Goal: Task Accomplishment & Management: Complete application form

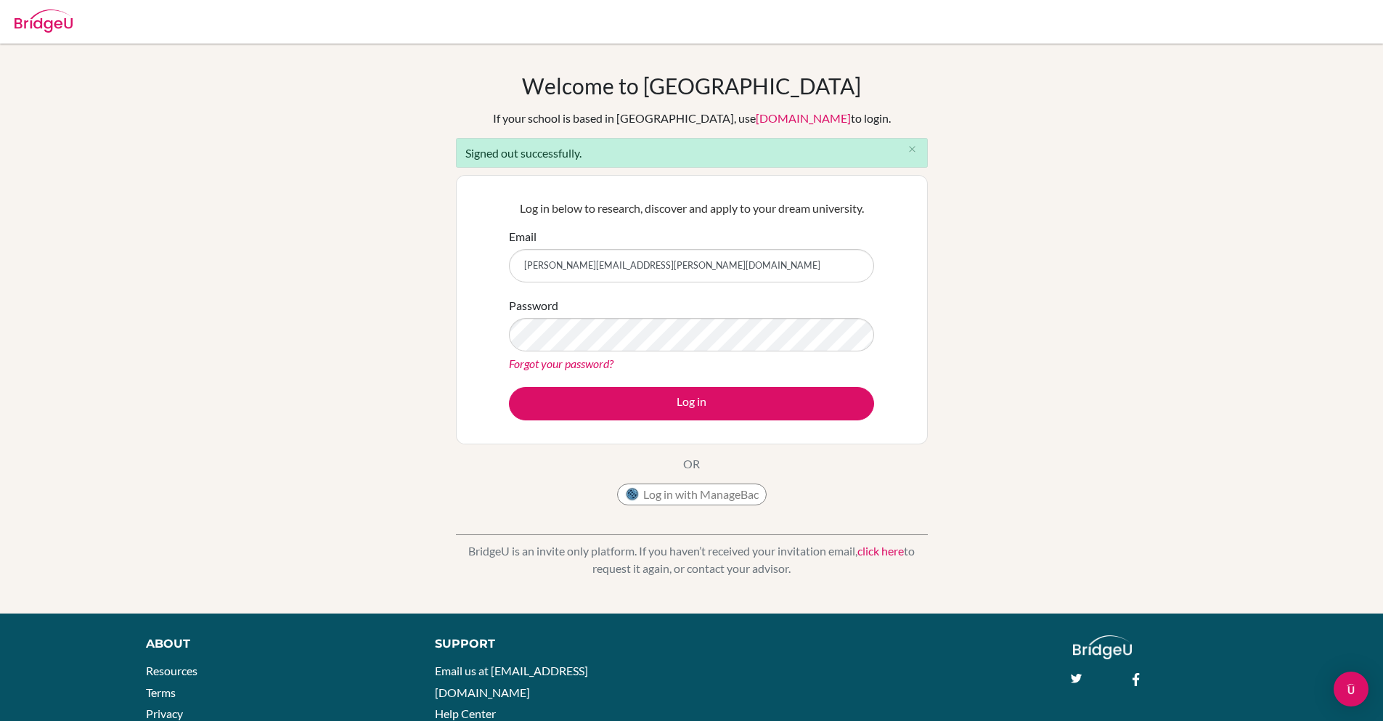
click at [571, 264] on input "[PERSON_NAME][EMAIL_ADDRESS][PERSON_NAME][DOMAIN_NAME]" at bounding box center [691, 265] width 365 height 33
type input "[PERSON_NAME][EMAIL_ADDRESS][DOMAIN_NAME]"
click at [509, 387] on button "Log in" at bounding box center [691, 403] width 365 height 33
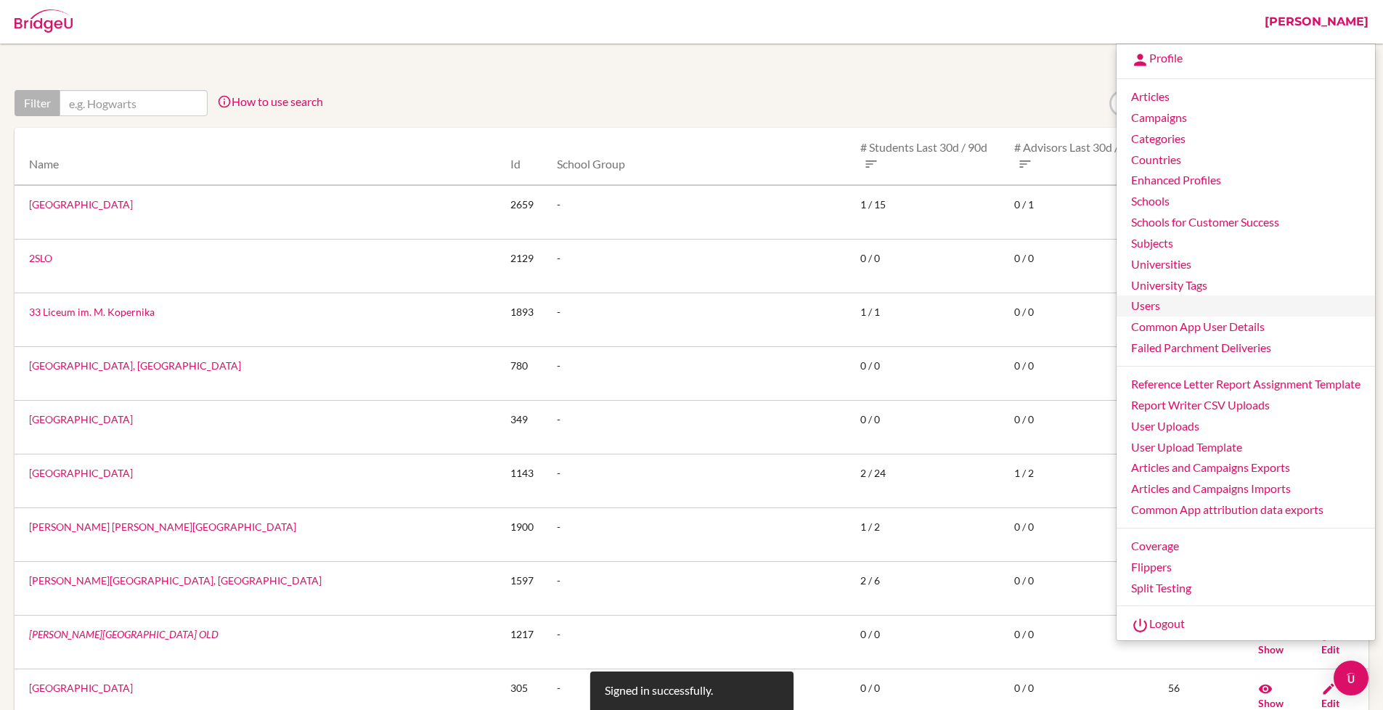
click at [1152, 312] on link "Users" at bounding box center [1246, 306] width 258 height 21
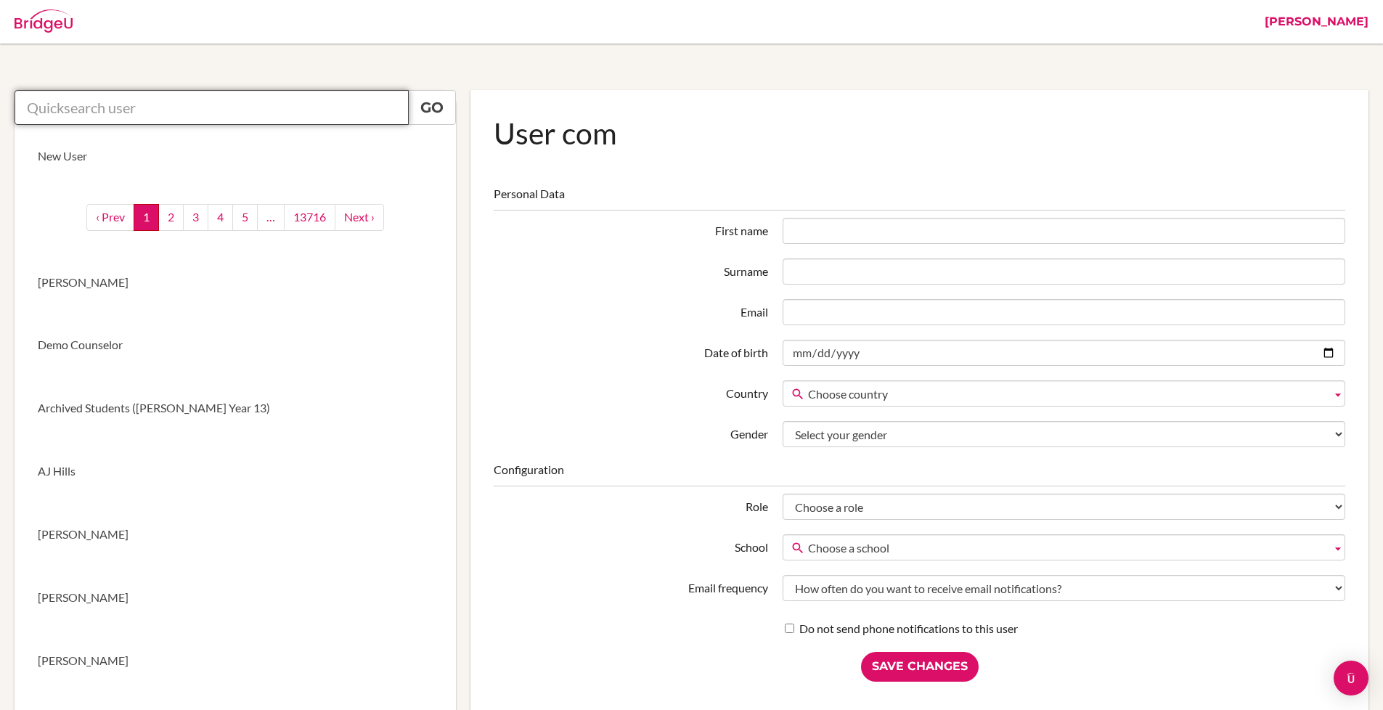
click at [291, 110] on input "text" at bounding box center [212, 107] width 394 height 35
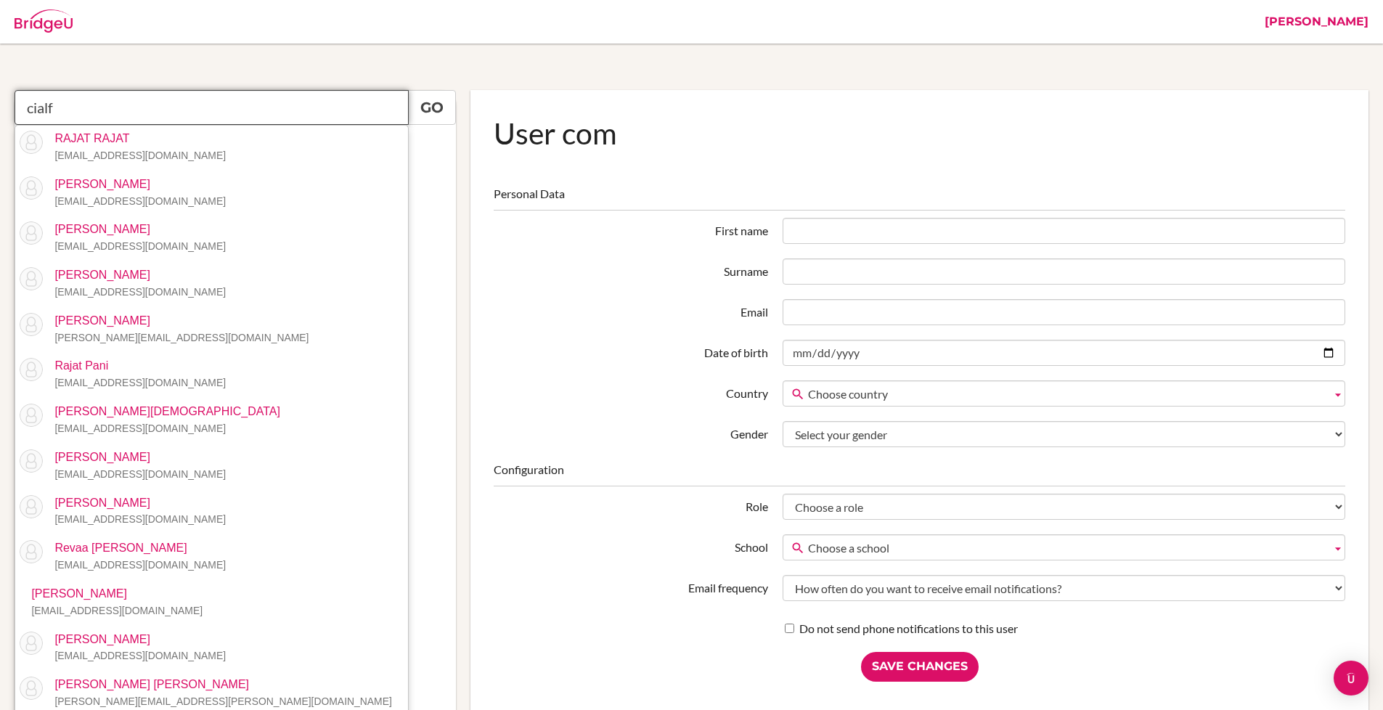
type input "cialfo"
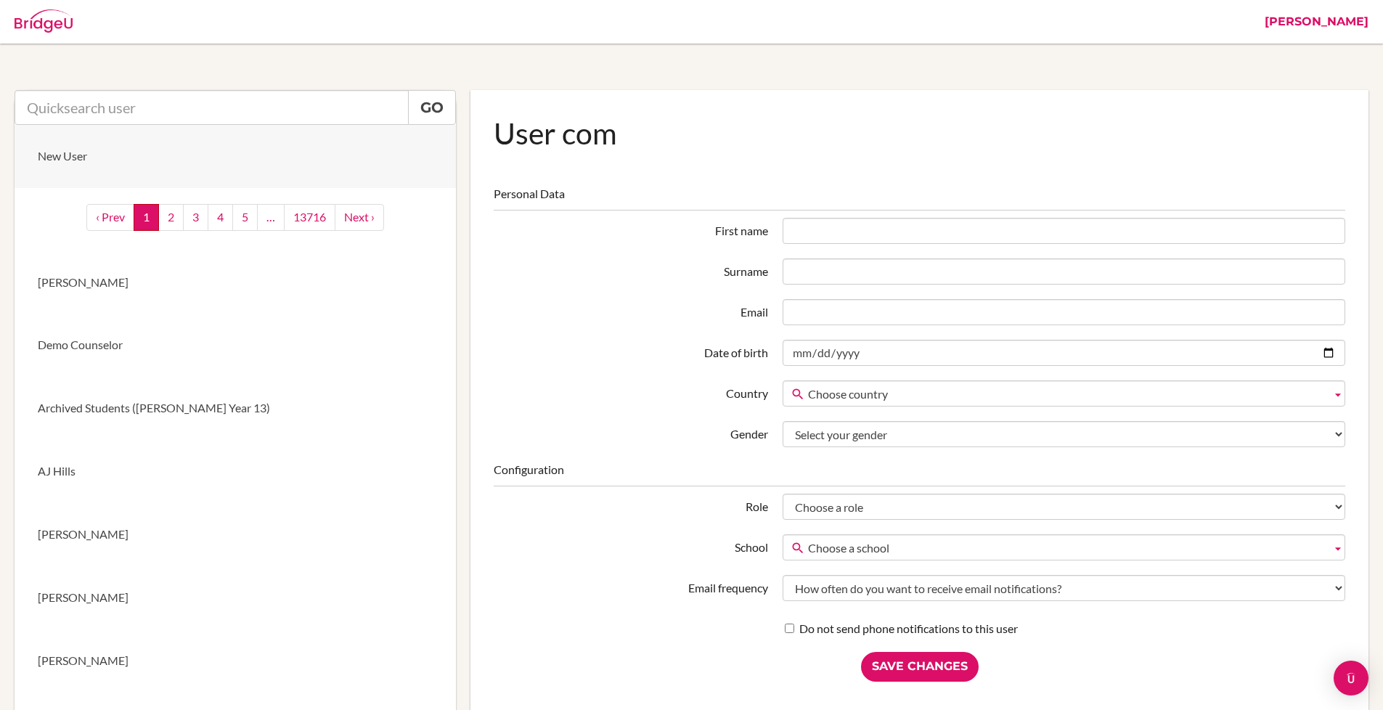
click at [300, 150] on link "New User" at bounding box center [235, 156] width 441 height 63
click at [830, 233] on input "First name" at bounding box center [1064, 231] width 563 height 26
type input "Rajat"
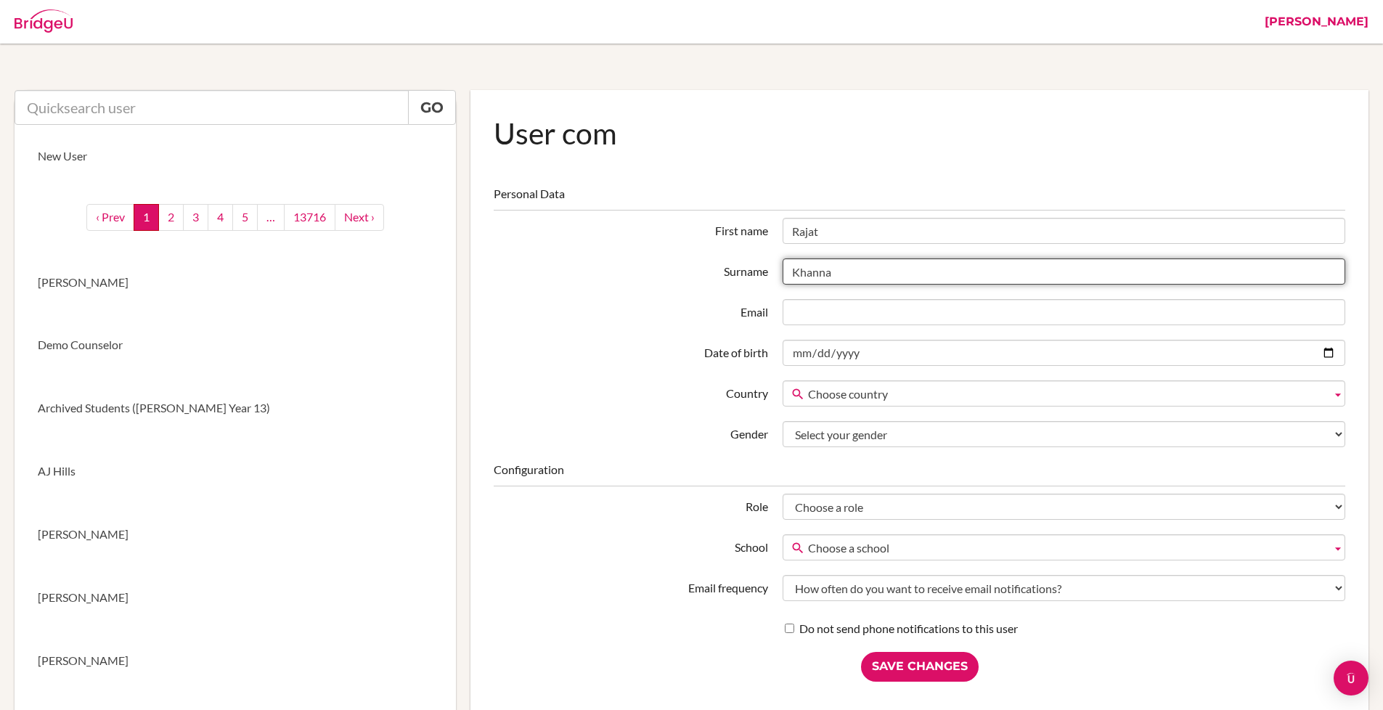
type input "Khanna"
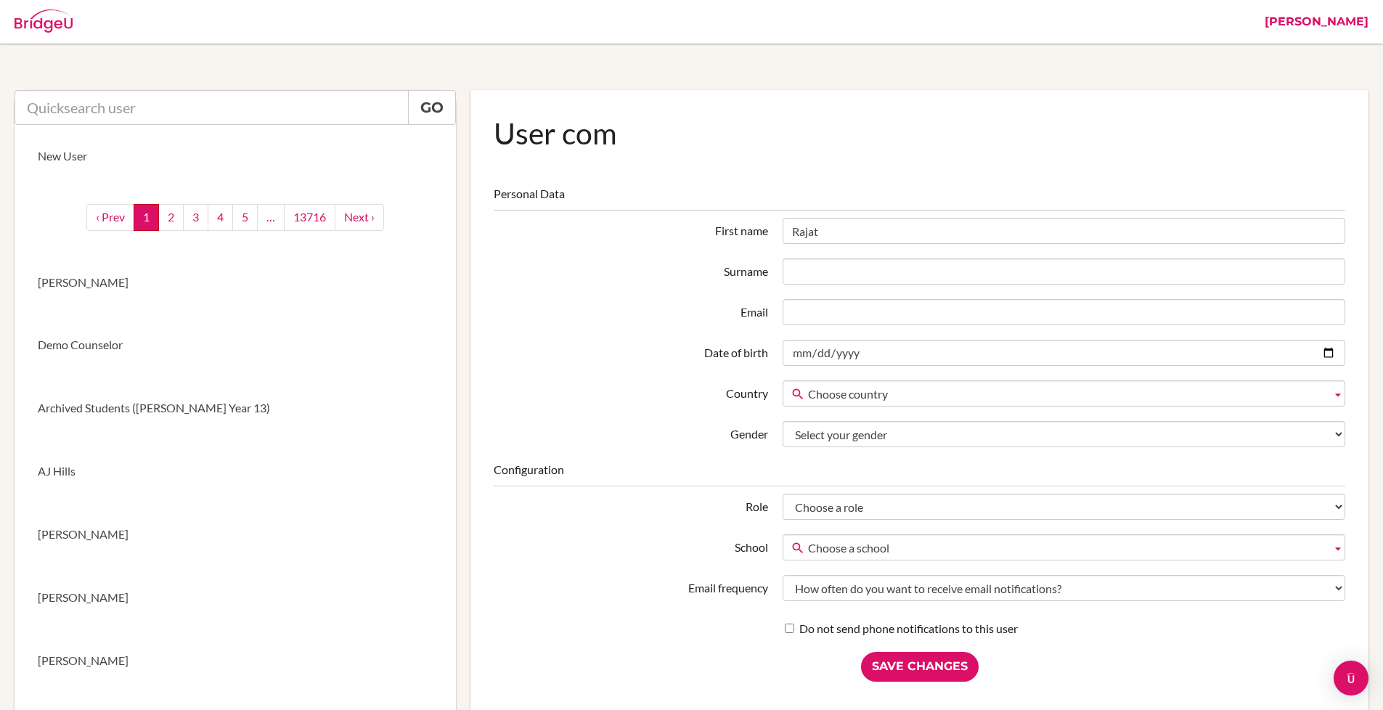
type input "Rajat"
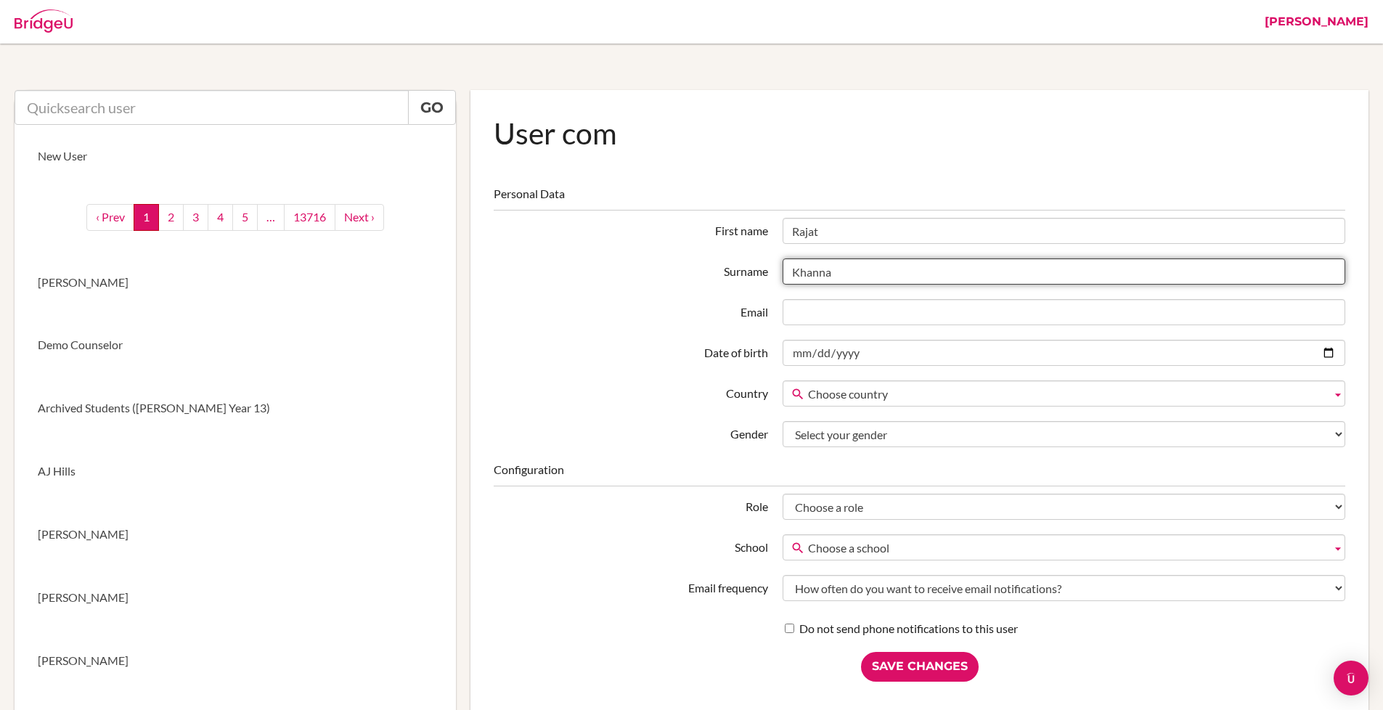
type input "Khanna"
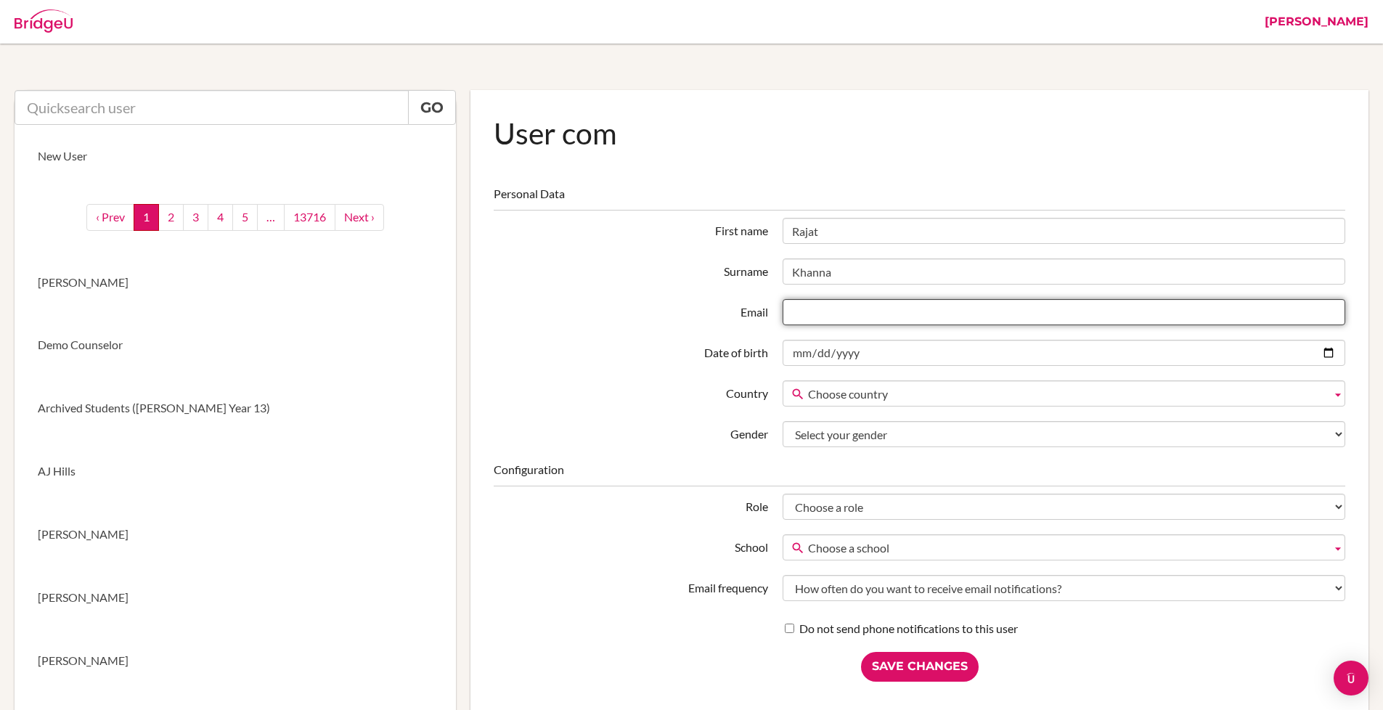
paste input "[EMAIL_ADDRESS][DOMAIN_NAME]"
type input "[EMAIL_ADDRESS][DOMAIN_NAME]"
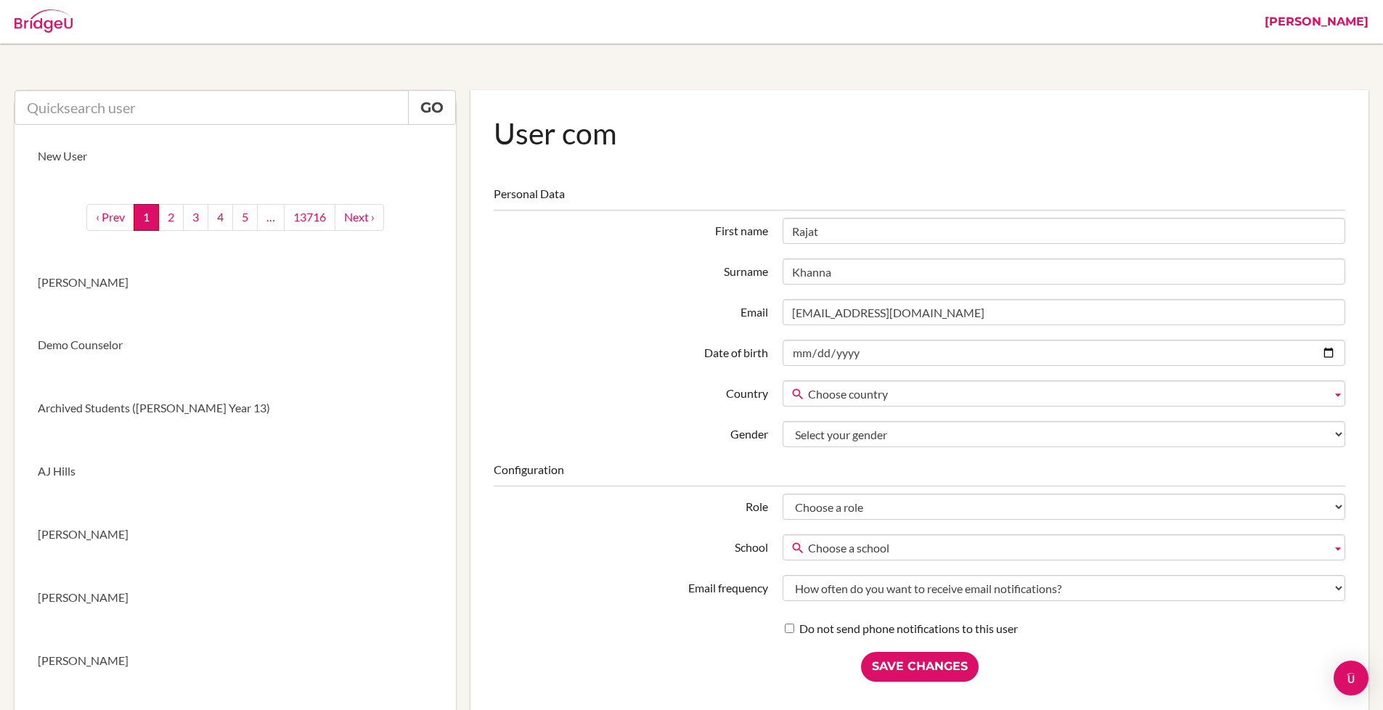
click at [667, 380] on label "Country" at bounding box center [630, 391] width 289 height 22
click at [0, 0] on select "Choose country Afghanistan Åland Islands Albania Algeria American Samoa Andorre…" at bounding box center [0, 0] width 0 height 0
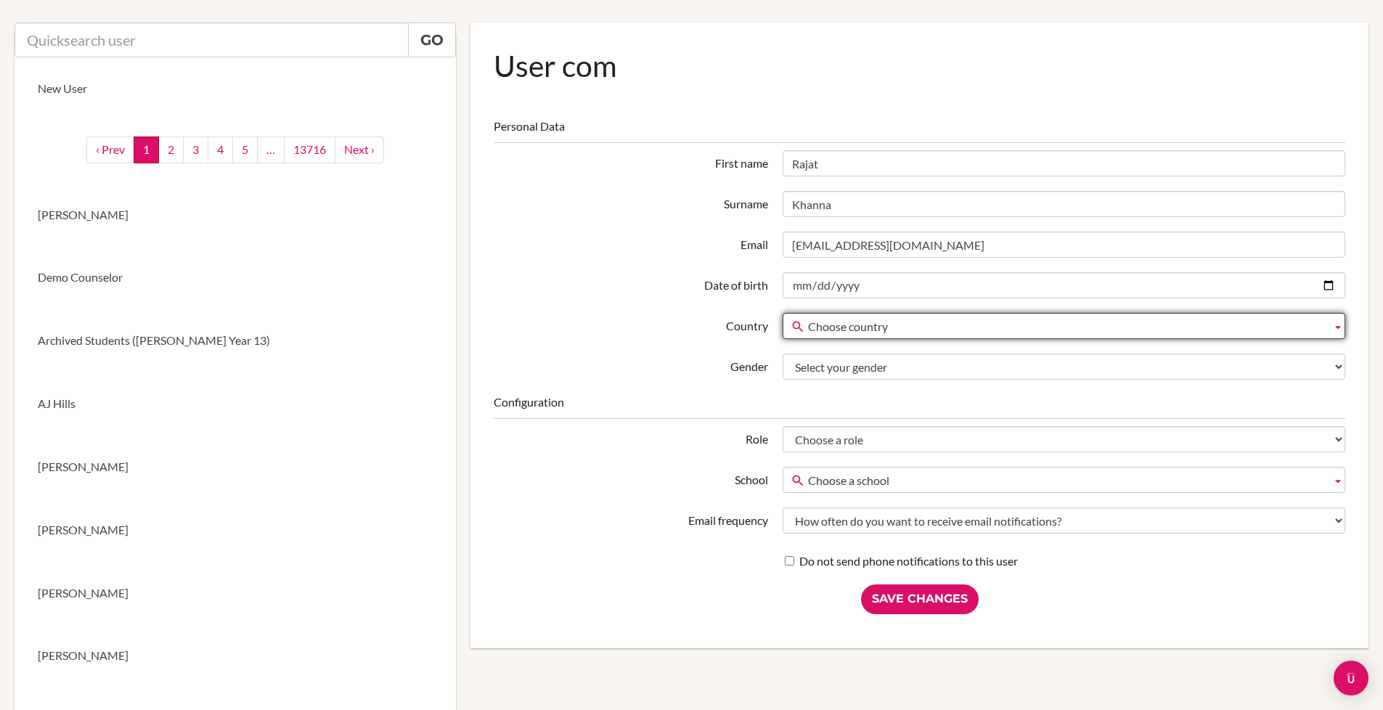
scroll to position [163, 0]
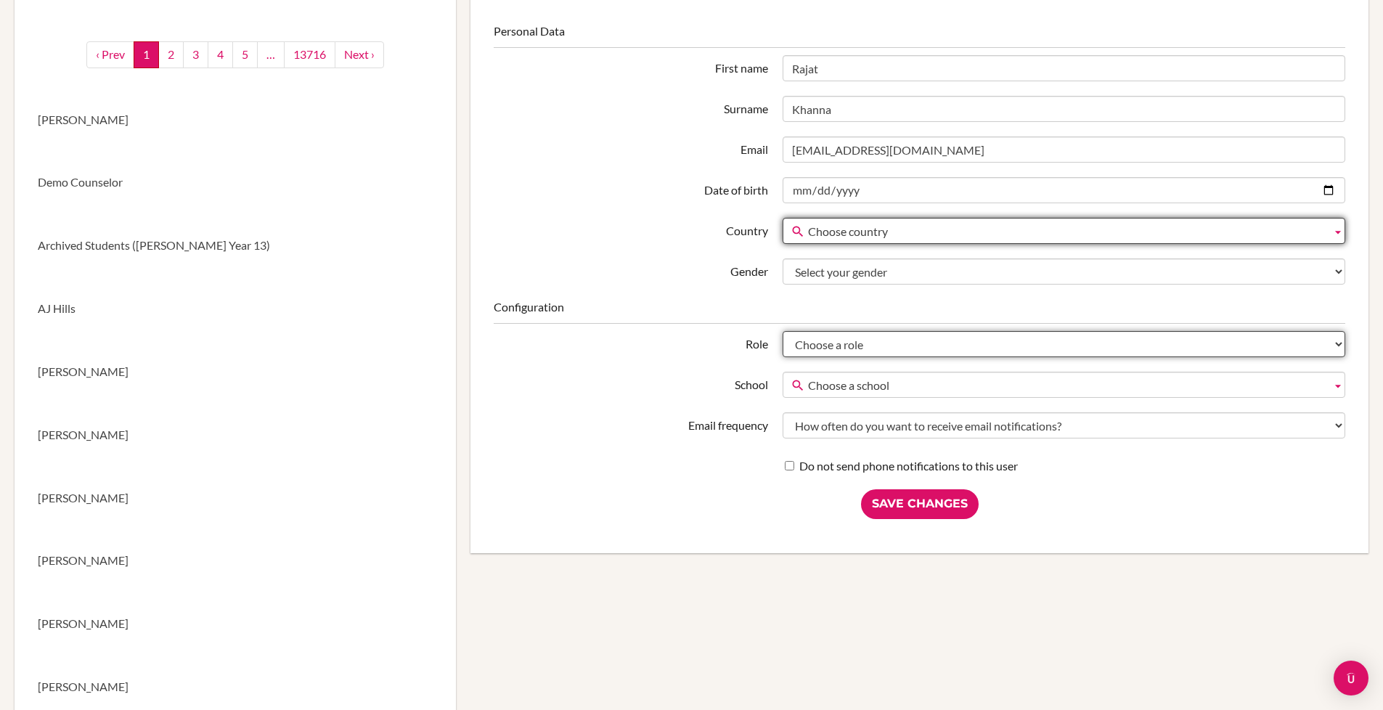
click at [903, 349] on select "Choose a role Student Staff Admin Parent Group admin Recommender" at bounding box center [1064, 344] width 563 height 26
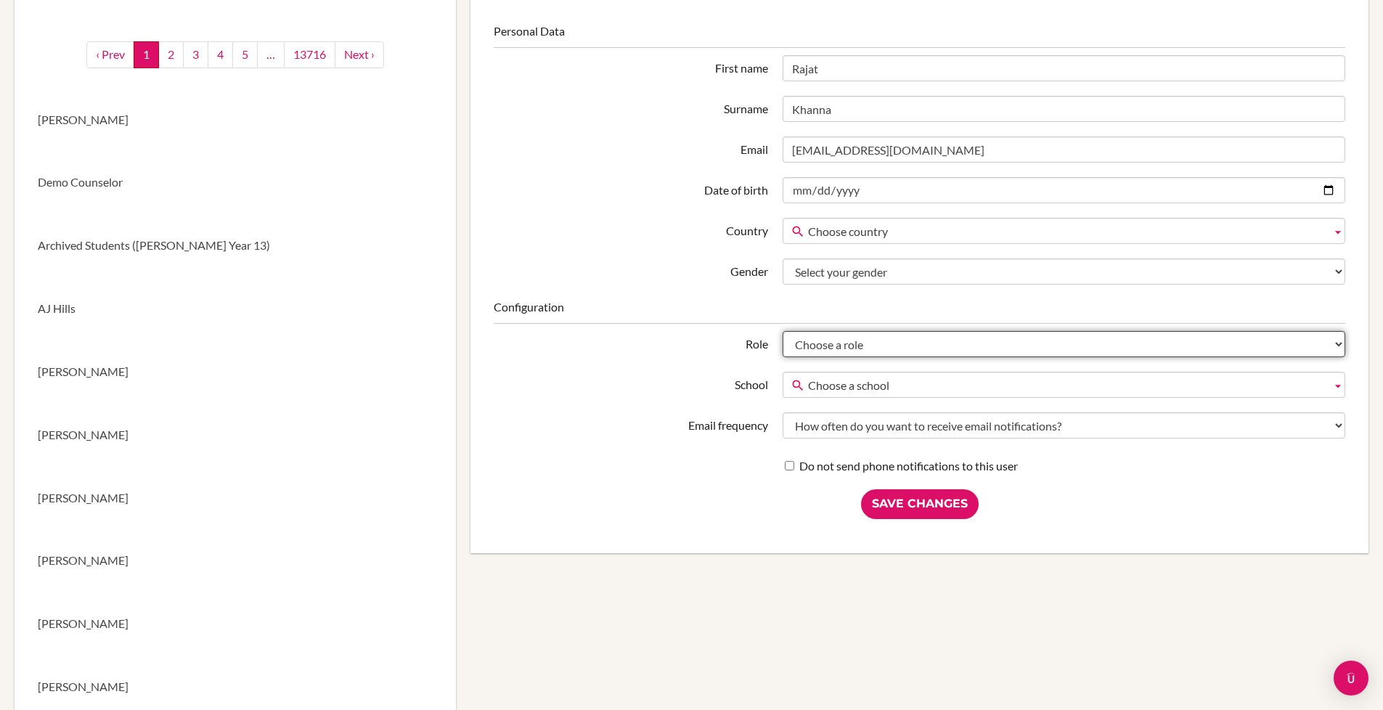
select select "admin"
click at [783, 331] on select "Choose a role Student Staff Admin Parent Group admin Recommender" at bounding box center [1064, 344] width 563 height 26
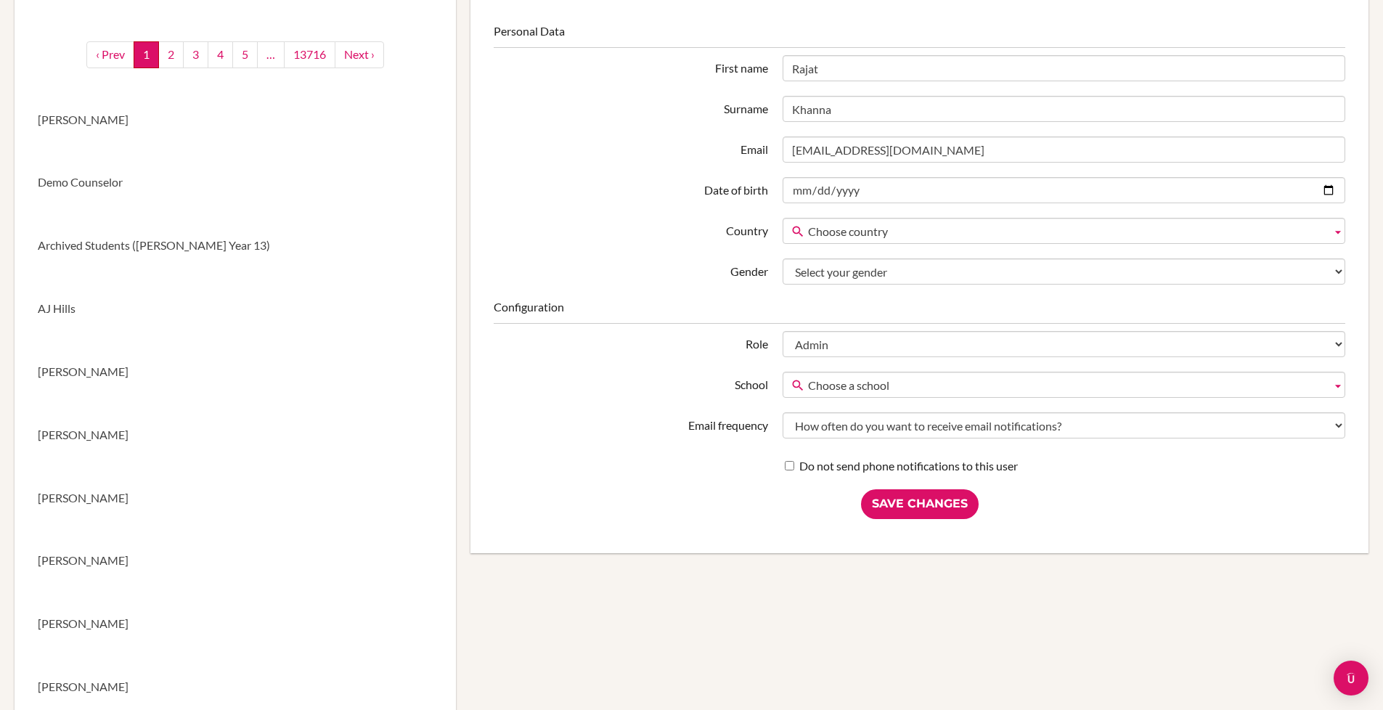
click at [595, 492] on div "Save Changes" at bounding box center [920, 504] width 852 height 30
click at [876, 509] on input "Save Changes" at bounding box center [920, 504] width 118 height 30
